Goal: Task Accomplishment & Management: Manage account settings

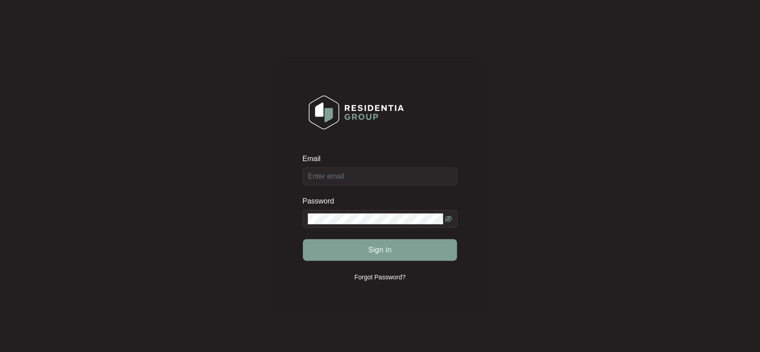
type input "[EMAIL_ADDRESS][DOMAIN_NAME]"
click at [357, 212] on span at bounding box center [380, 219] width 155 height 18
click at [303, 239] on button "Sign in" at bounding box center [380, 250] width 154 height 22
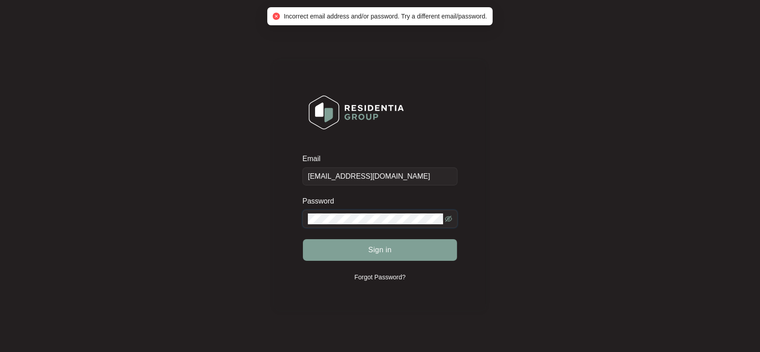
click at [235, 203] on div "Email [EMAIL_ADDRESS][DOMAIN_NAME] Password Sign in Forgot Password?" at bounding box center [380, 185] width 742 height 353
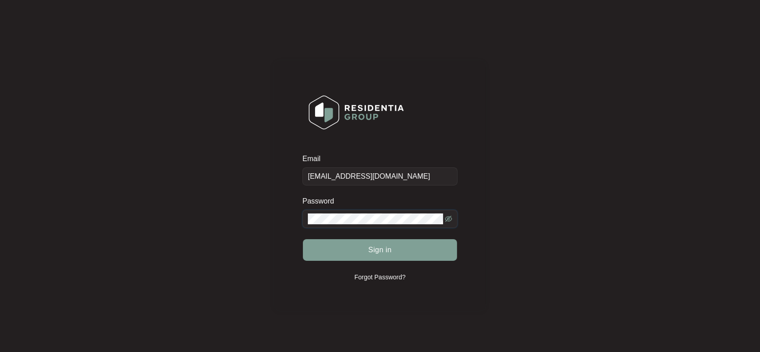
click at [303, 239] on button "Sign in" at bounding box center [380, 250] width 154 height 22
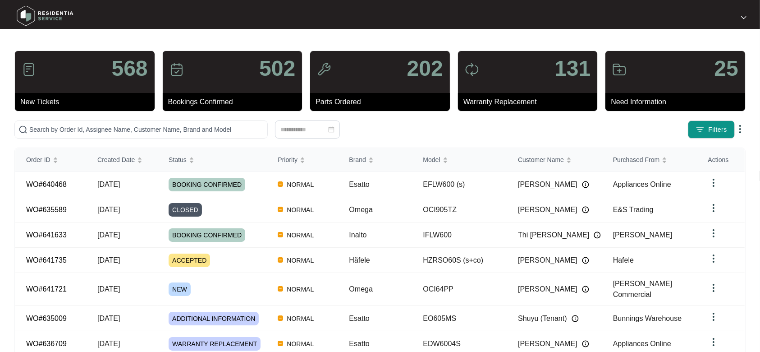
click at [741, 12] on link at bounding box center [740, 16] width 14 height 9
click at [724, 37] on p "Settings" at bounding box center [728, 33] width 23 height 9
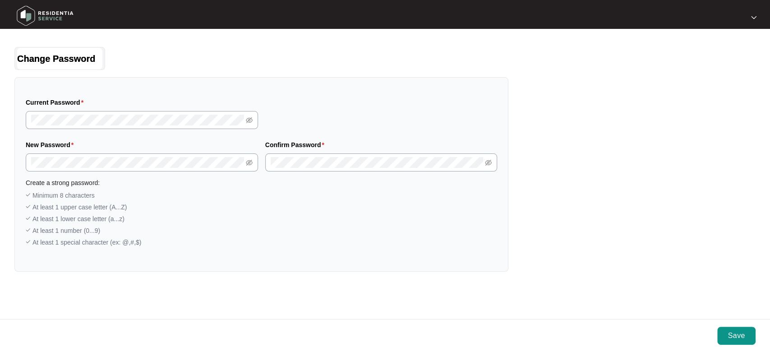
click at [754, 17] on img at bounding box center [753, 17] width 5 height 5
click at [724, 31] on li "Settings" at bounding box center [730, 33] width 48 height 15
click at [49, 16] on img at bounding box center [45, 15] width 63 height 27
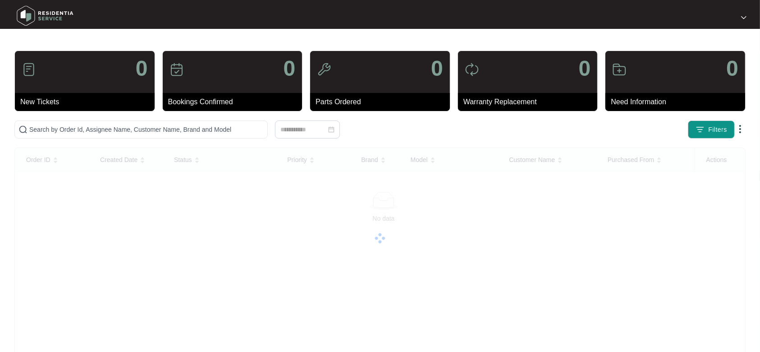
click at [747, 17] on div at bounding box center [658, 16] width 185 height 9
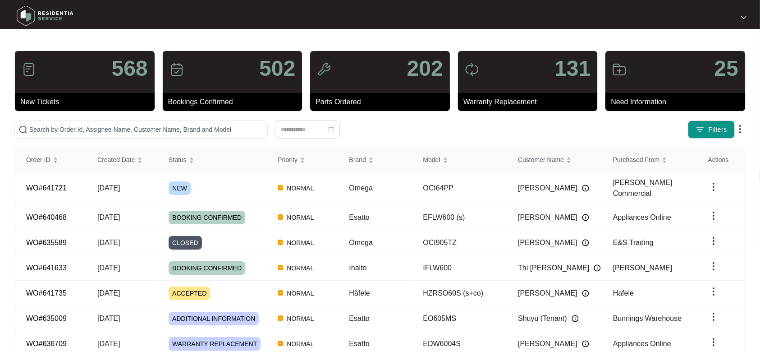
click at [740, 19] on div at bounding box center [740, 17] width 14 height 7
click at [725, 29] on p "Settings" at bounding box center [728, 33] width 23 height 9
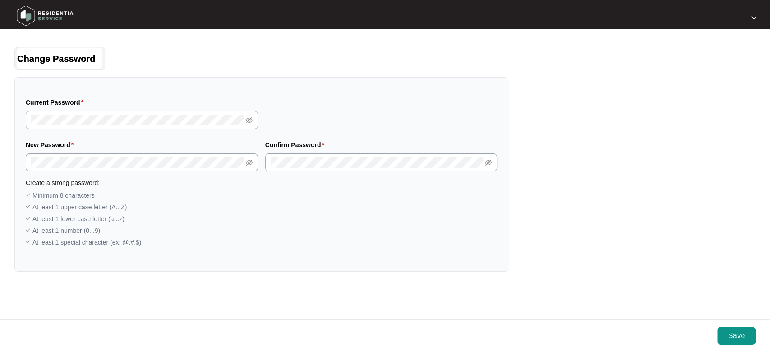
click at [41, 11] on img at bounding box center [45, 15] width 63 height 27
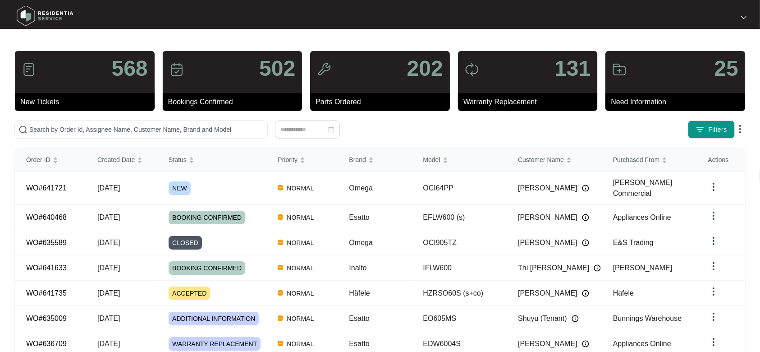
click at [743, 21] on div at bounding box center [744, 17] width 5 height 7
click at [39, 11] on img at bounding box center [45, 15] width 63 height 27
click at [746, 15] on div at bounding box center [744, 17] width 5 height 7
click at [725, 28] on li "Settings" at bounding box center [721, 33] width 48 height 15
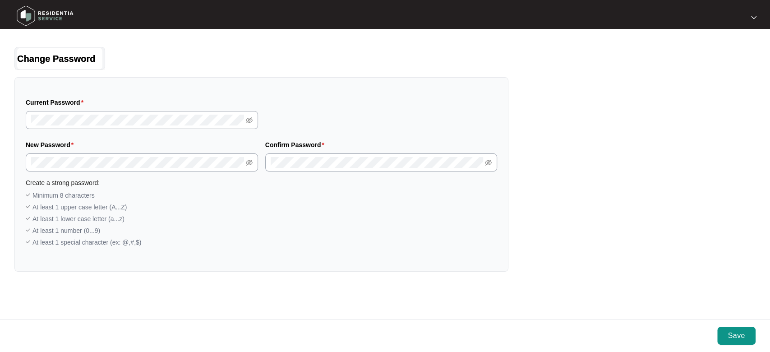
click at [38, 24] on img at bounding box center [45, 15] width 63 height 27
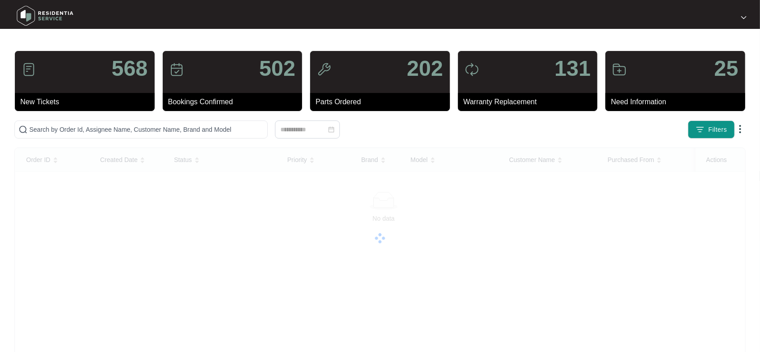
click at [748, 17] on div at bounding box center [658, 16] width 185 height 9
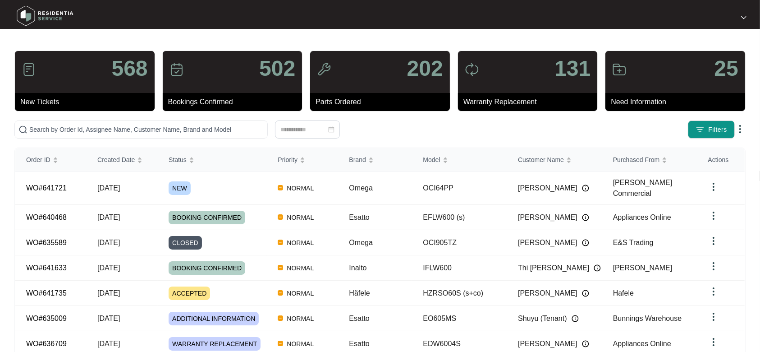
click at [743, 17] on img at bounding box center [744, 17] width 5 height 5
click at [722, 49] on p "Log Out" at bounding box center [728, 48] width 23 height 9
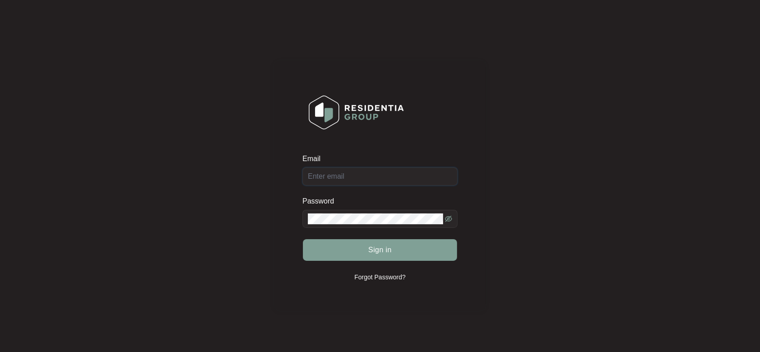
click at [365, 168] on input "Email" at bounding box center [380, 176] width 155 height 18
type input "[EMAIL_ADDRESS][DOMAIN_NAME]"
click at [303, 239] on button "Sign in" at bounding box center [380, 250] width 154 height 22
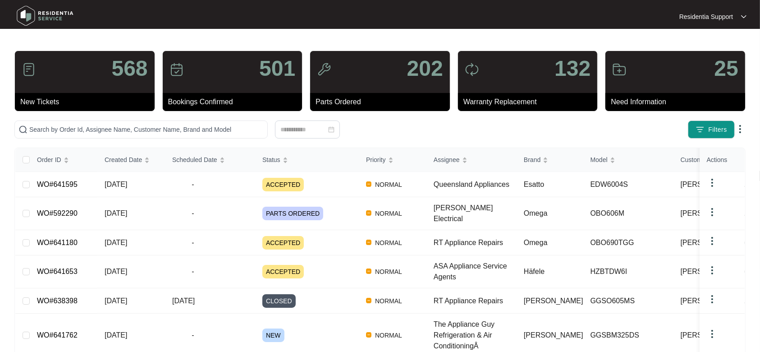
click at [737, 17] on div "Residentia Support" at bounding box center [709, 16] width 58 height 9
click at [716, 27] on li "Settings" at bounding box center [714, 32] width 64 height 15
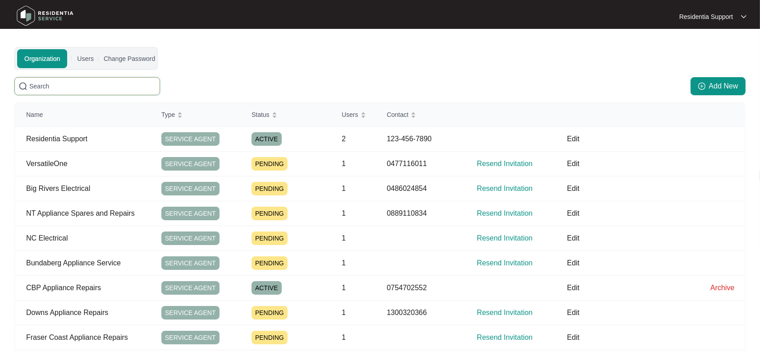
click at [114, 85] on input "text" at bounding box center [92, 86] width 127 height 10
type input "home assist"
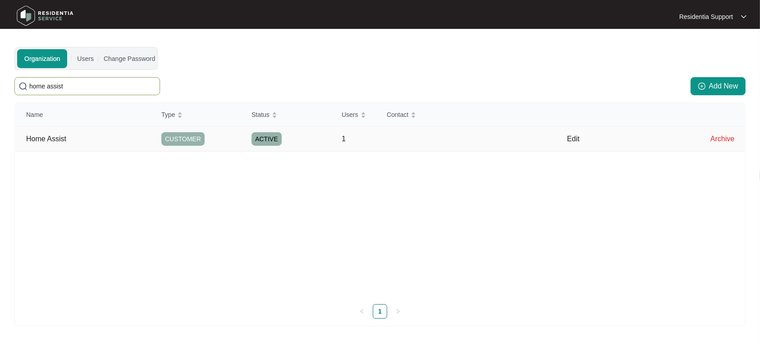
click at [571, 142] on p "Edit" at bounding box center [633, 139] width 133 height 11
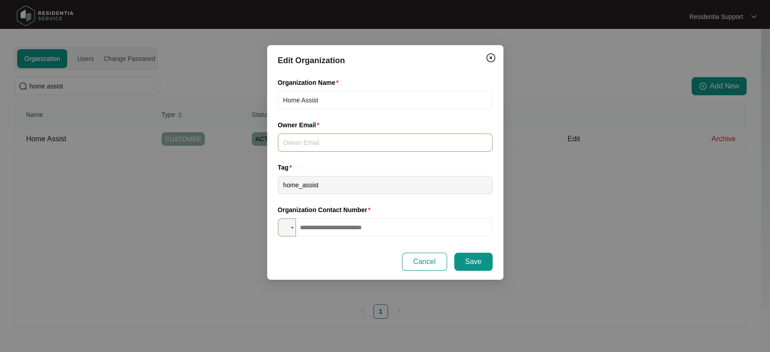
click at [394, 147] on input "Owner Email" at bounding box center [385, 143] width 215 height 18
click at [161, 257] on div "Edit Organization Organization Name Home Assist Owner Email Please input a vali…" at bounding box center [385, 176] width 770 height 352
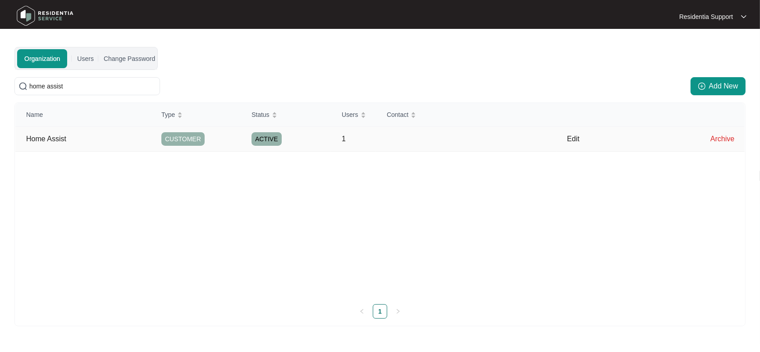
click at [577, 136] on p "Edit" at bounding box center [633, 139] width 133 height 11
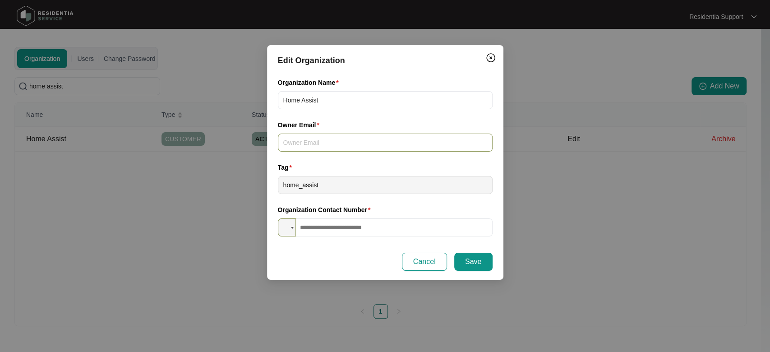
click at [373, 139] on input "Owner Email" at bounding box center [385, 143] width 215 height 18
paste input "service@homeassist.com.au"
type input "service@homeassist.com.au"
click at [364, 222] on input "tel" at bounding box center [385, 227] width 215 height 18
paste input "**********"
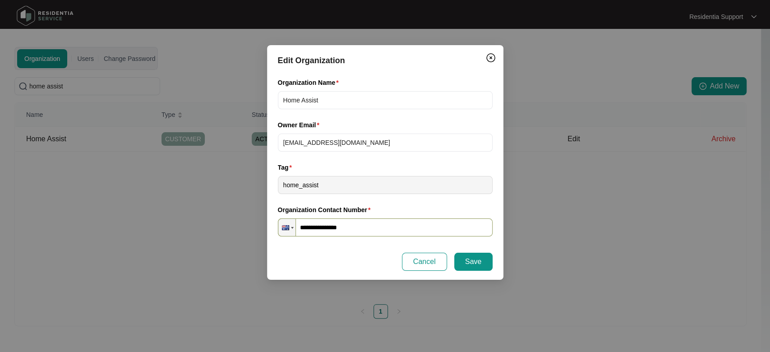
click at [304, 226] on input "**********" at bounding box center [385, 227] width 215 height 18
click at [307, 226] on input "**********" at bounding box center [385, 227] width 215 height 18
click at [325, 227] on input "**********" at bounding box center [385, 227] width 215 height 18
type input "**********"
click at [482, 265] on button "Save" at bounding box center [473, 262] width 38 height 18
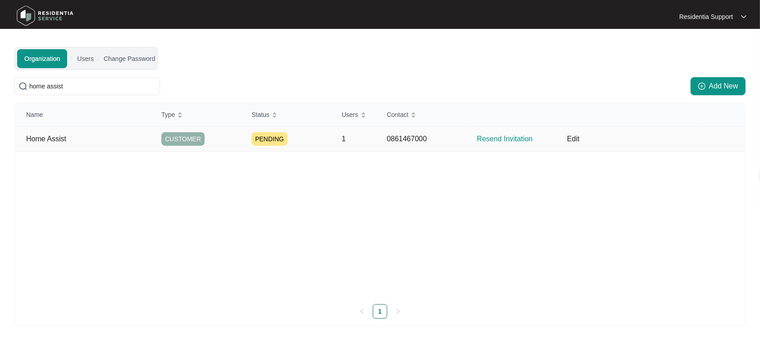
click at [575, 141] on p "Edit" at bounding box center [633, 139] width 133 height 11
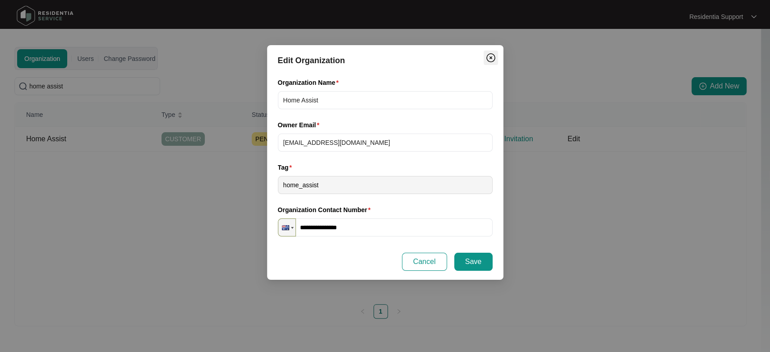
click at [486, 58] on img "Close" at bounding box center [490, 57] width 11 height 11
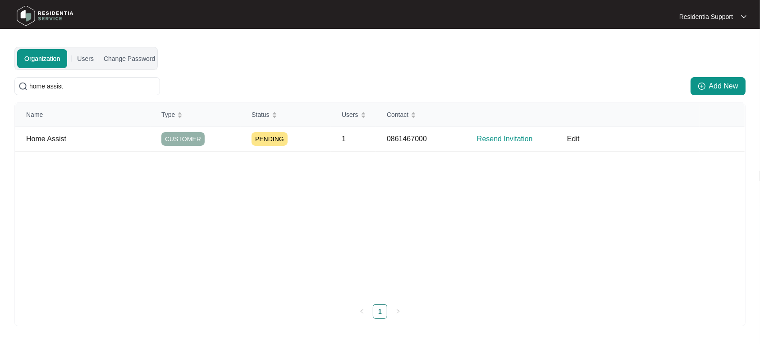
click at [50, 23] on img at bounding box center [45, 15] width 63 height 27
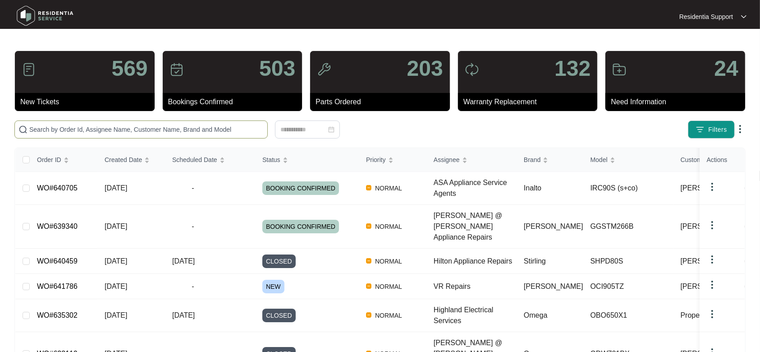
click at [110, 137] on span at bounding box center [140, 129] width 253 height 18
click at [106, 129] on input "text" at bounding box center [146, 129] width 235 height 10
paste input "640705"
type input "640705"
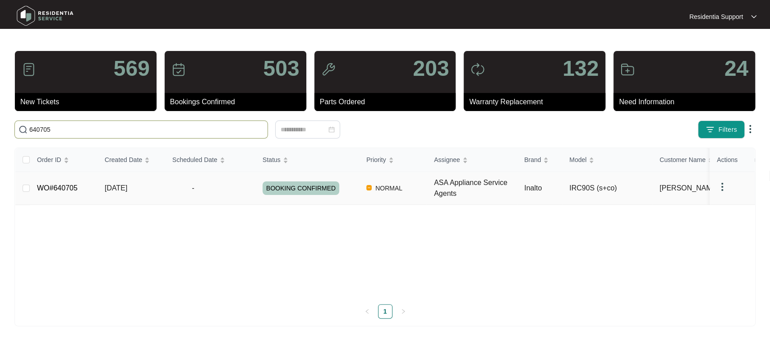
click at [183, 187] on span "-" at bounding box center [192, 188] width 41 height 11
